Goal: Find specific page/section: Find specific page/section

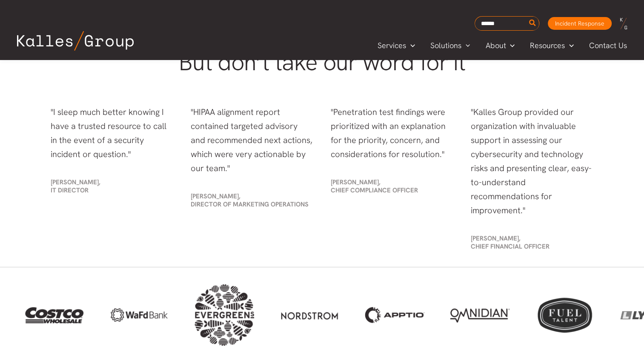
scroll to position [1777, 0]
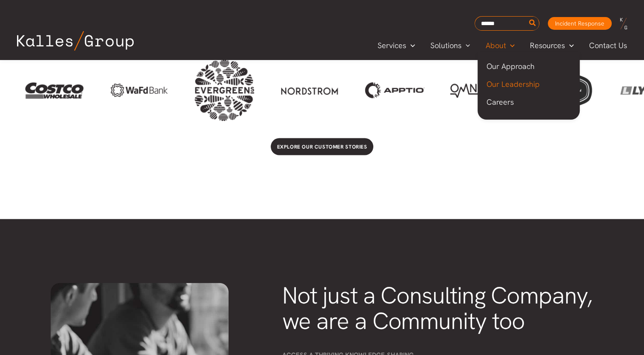
click at [509, 81] on span "Our Leadership" at bounding box center [512, 84] width 53 height 10
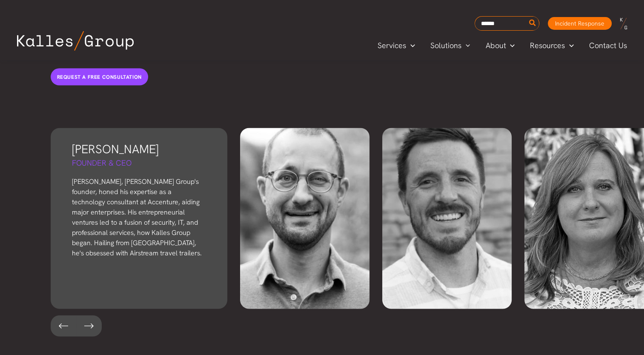
scroll to position [1861, 0]
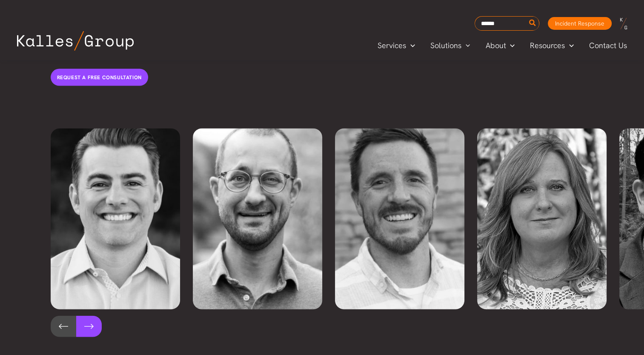
click at [87, 316] on button at bounding box center [89, 326] width 26 height 21
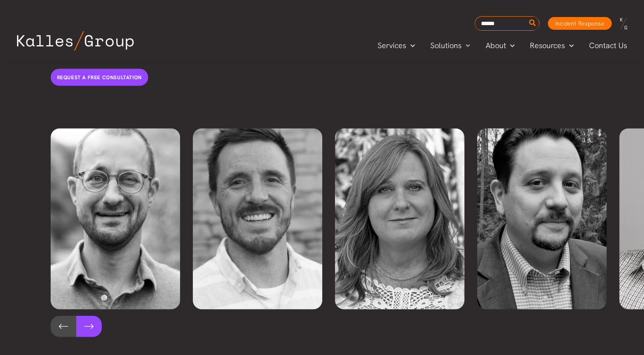
click at [87, 316] on button at bounding box center [89, 326] width 26 height 21
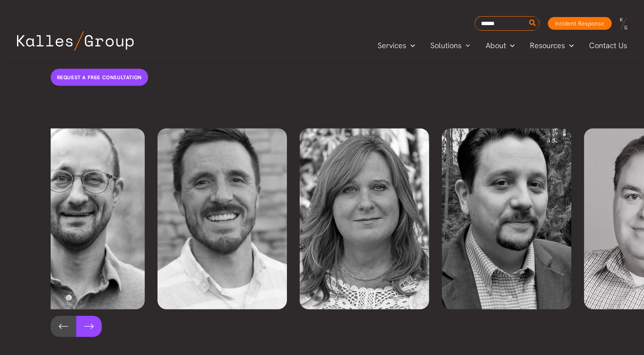
click at [87, 316] on button at bounding box center [89, 326] width 26 height 21
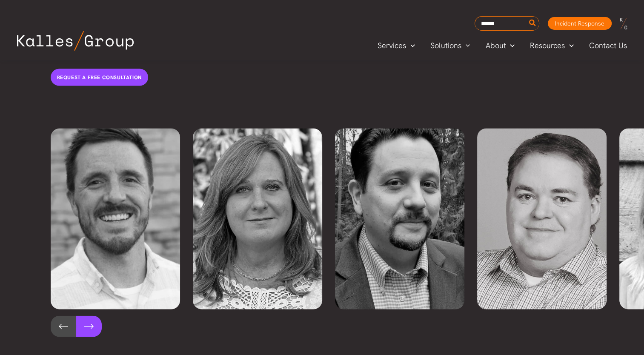
click at [87, 316] on button at bounding box center [89, 326] width 26 height 21
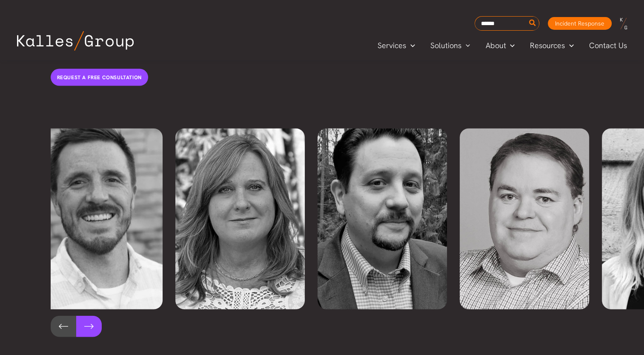
click at [87, 316] on button at bounding box center [89, 326] width 26 height 21
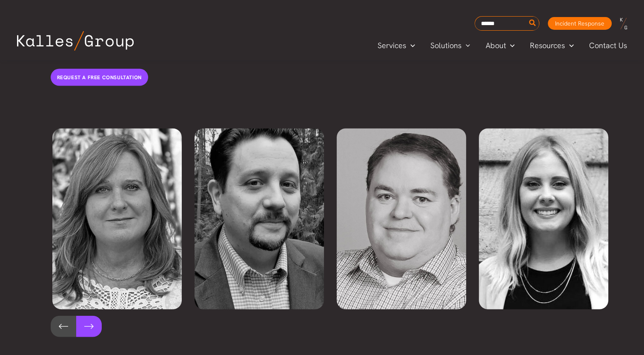
click at [87, 316] on button at bounding box center [89, 326] width 26 height 21
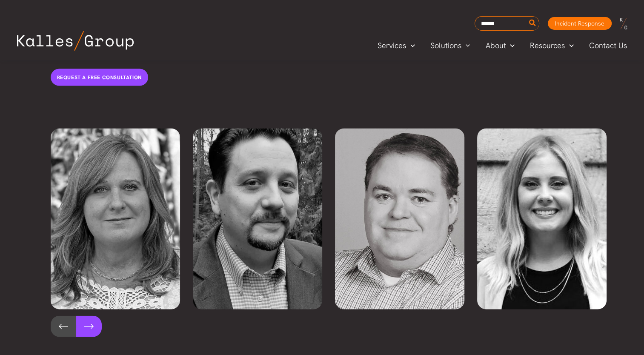
scroll to position [0, 433]
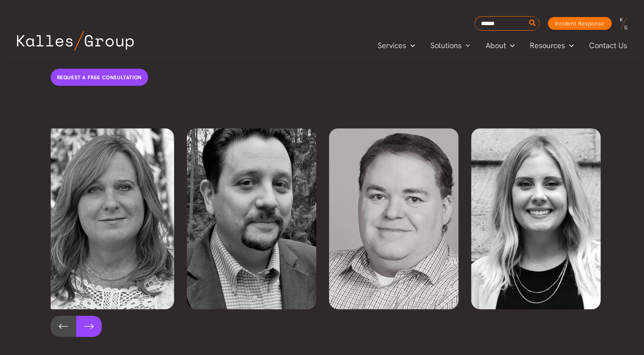
click at [87, 316] on button at bounding box center [89, 326] width 26 height 21
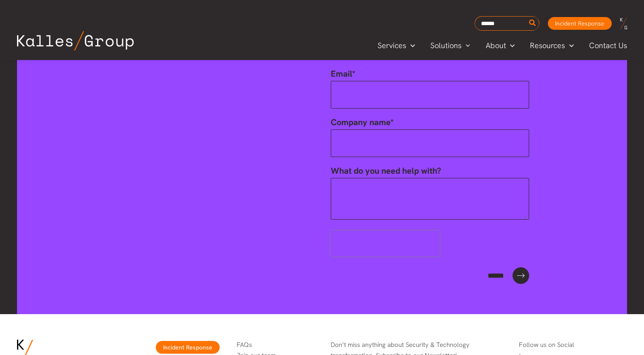
scroll to position [3120, 0]
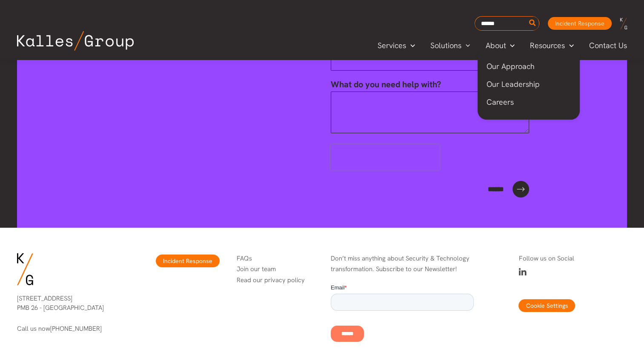
click at [500, 101] on span "Careers" at bounding box center [499, 102] width 27 height 10
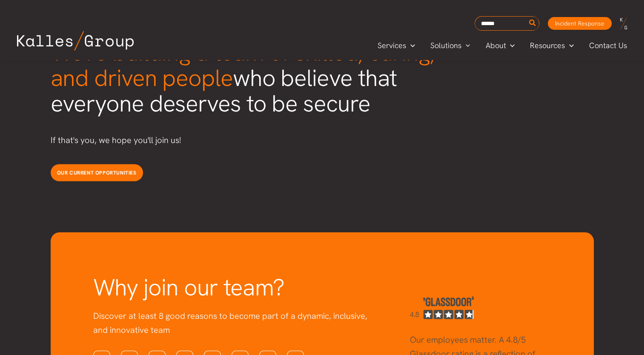
scroll to position [2218, 0]
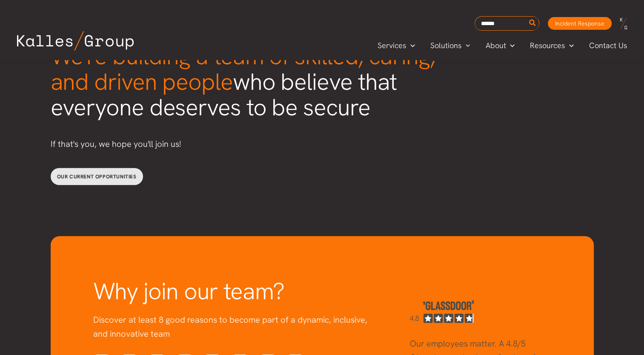
click at [123, 173] on span "Our current opportunities" at bounding box center [97, 176] width 80 height 7
